Goal: Information Seeking & Learning: Find specific fact

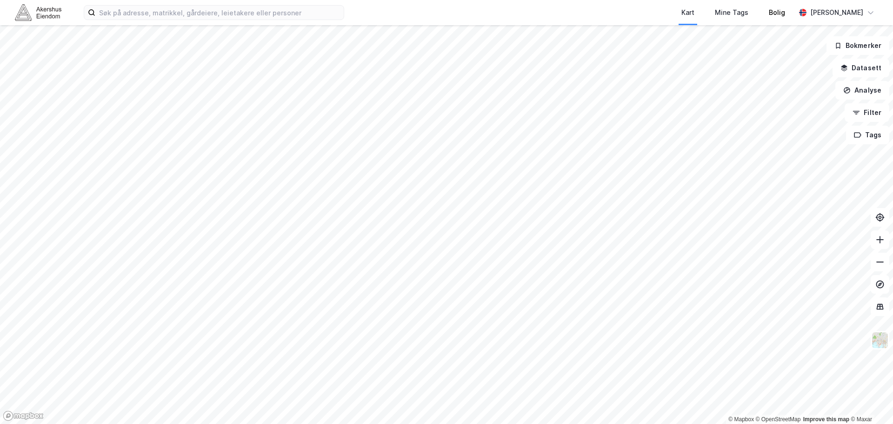
click at [777, 24] on div "Kart Mine Tags Bolig [PERSON_NAME] © Mapbox © OpenStreetMap Improve this map © …" at bounding box center [446, 212] width 893 height 424
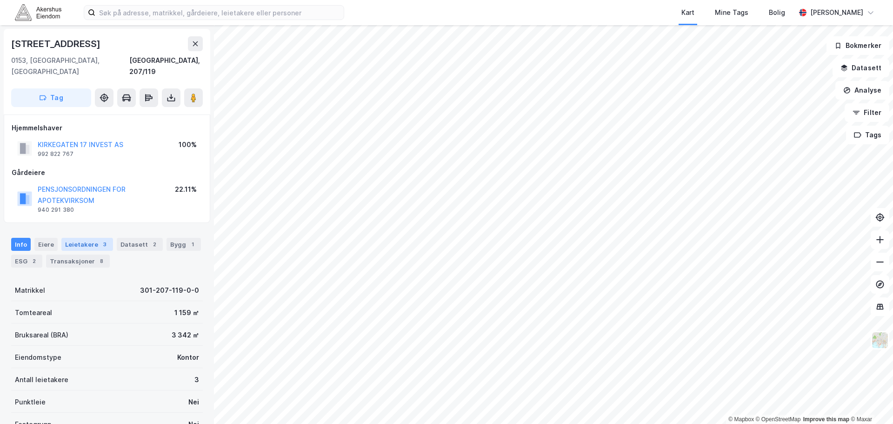
click at [83, 238] on div "Leietakere 3" at bounding box center [87, 244] width 52 height 13
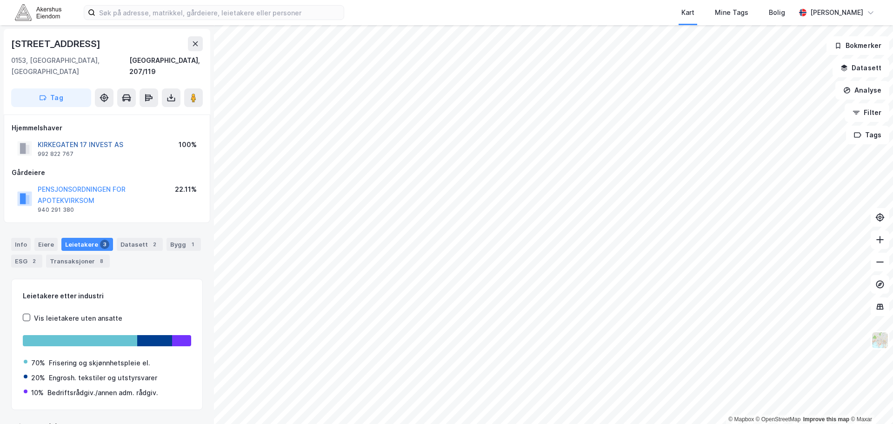
click at [0, 0] on button "KIRKEGATEN 17 INVEST AS" at bounding box center [0, 0] width 0 height 0
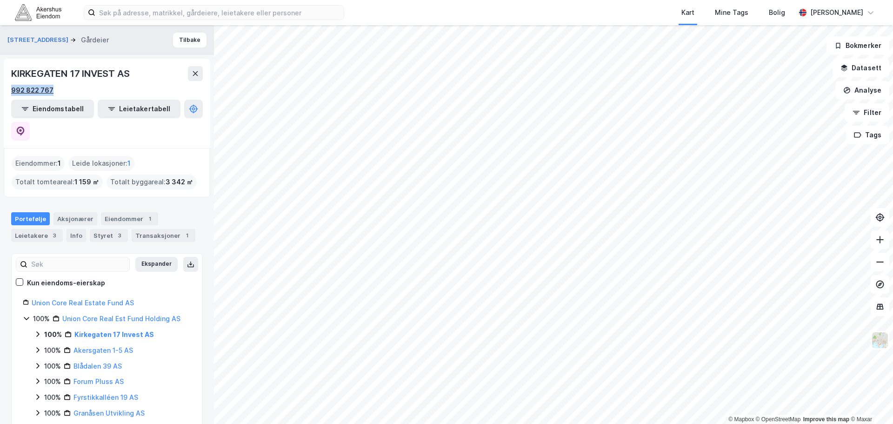
drag, startPoint x: 70, startPoint y: 88, endPoint x: 12, endPoint y: 86, distance: 58.2
click at [12, 86] on div "992 822 767" at bounding box center [107, 90] width 192 height 11
copy div "992 822 767"
